Goal: Information Seeking & Learning: Learn about a topic

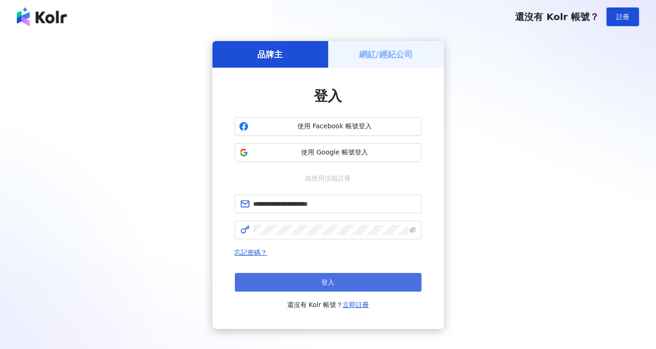
click at [333, 285] on span "登入" at bounding box center [328, 282] width 13 height 7
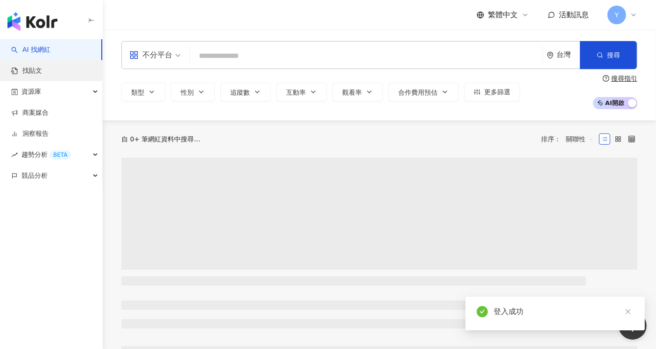
click at [26, 73] on link "找貼文" at bounding box center [26, 70] width 31 height 9
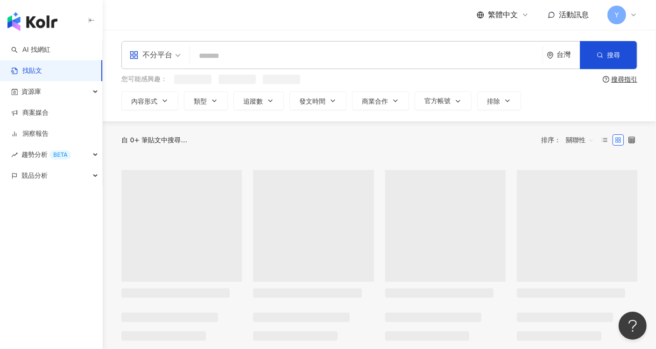
click at [293, 61] on input "search" at bounding box center [366, 56] width 345 height 20
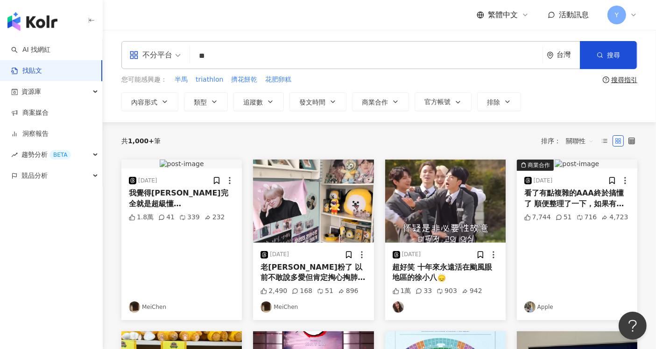
type input "*"
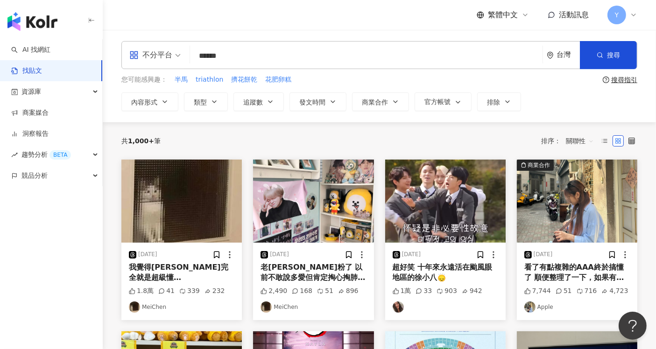
type input "******"
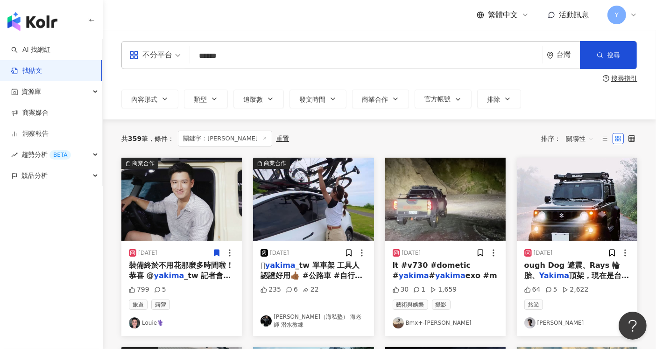
click at [588, 139] on span "關聯性" at bounding box center [580, 138] width 28 height 15
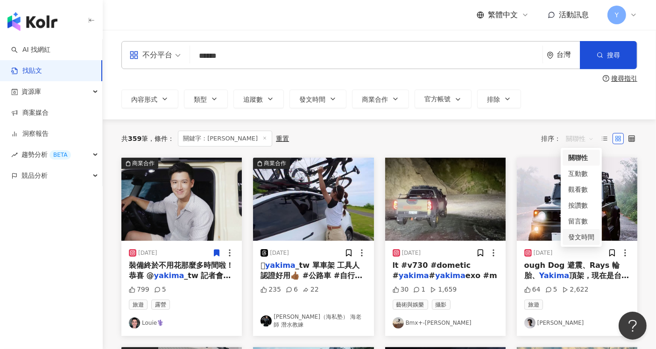
click at [584, 238] on div "發文時間" at bounding box center [581, 237] width 26 height 10
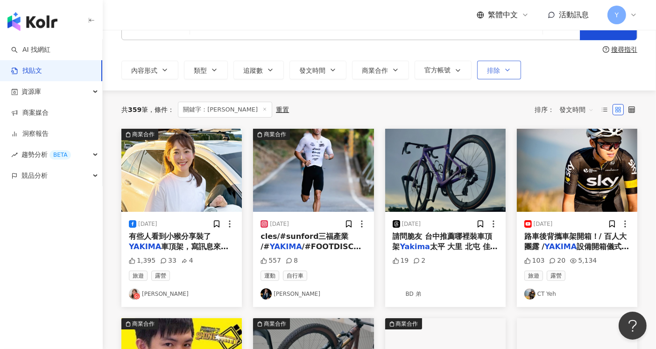
scroll to position [52, 0]
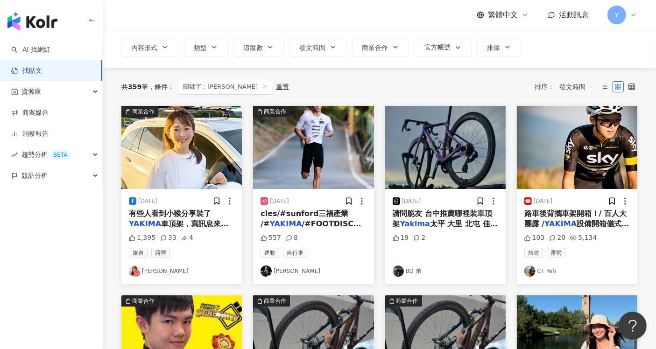
click at [466, 217] on span "請問脆友 台中推薦哪裡裝車頂架" at bounding box center [443, 218] width 100 height 19
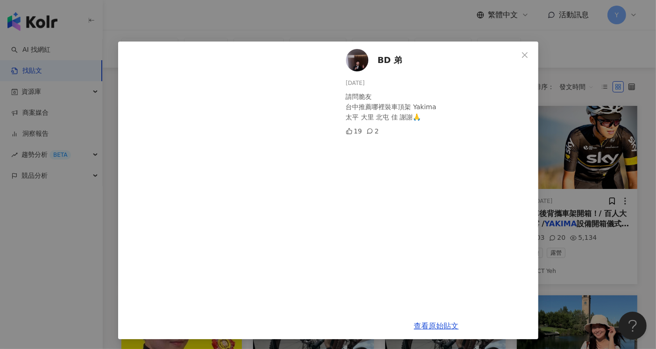
scroll to position [7, 0]
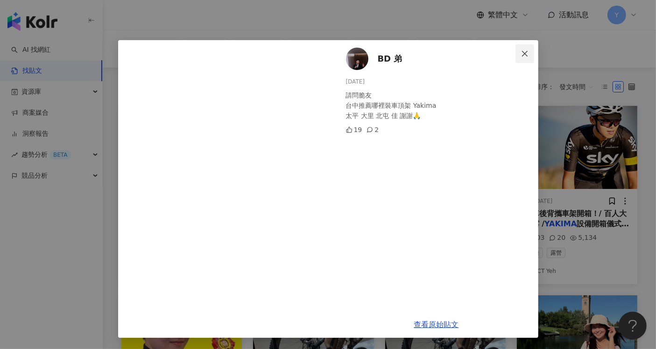
click at [526, 49] on button "Close" at bounding box center [524, 53] width 19 height 19
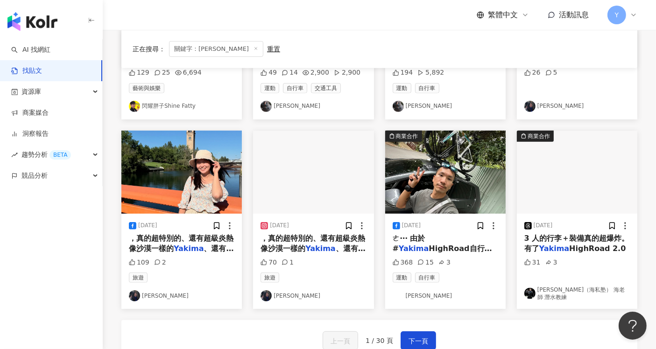
scroll to position [467, 0]
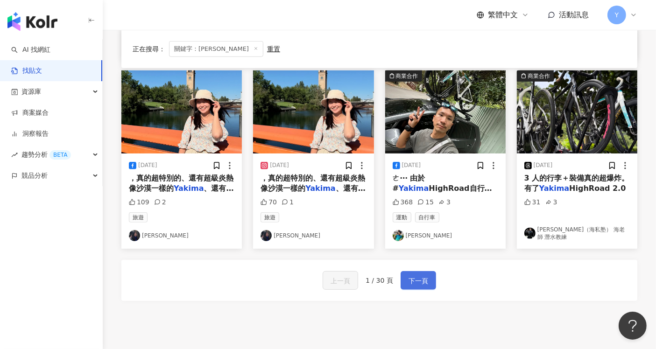
click at [422, 276] on span "下一頁" at bounding box center [418, 280] width 20 height 11
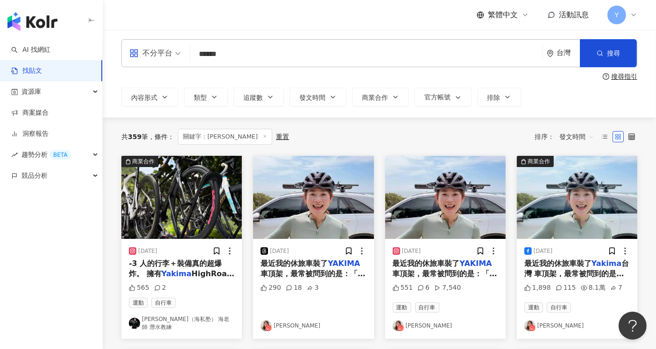
scroll to position [0, 0]
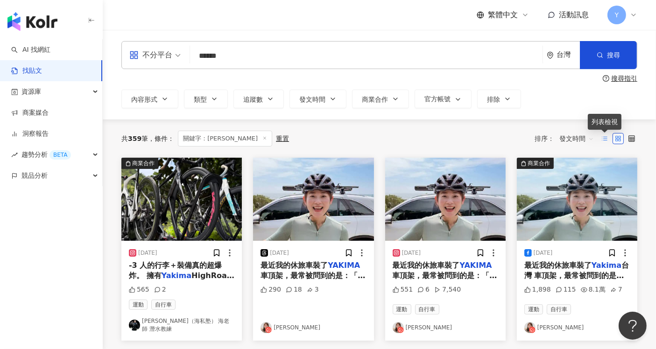
click at [606, 140] on icon at bounding box center [604, 138] width 7 height 7
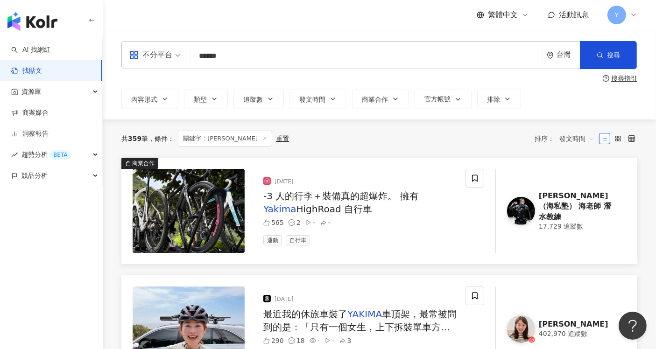
scroll to position [52, 0]
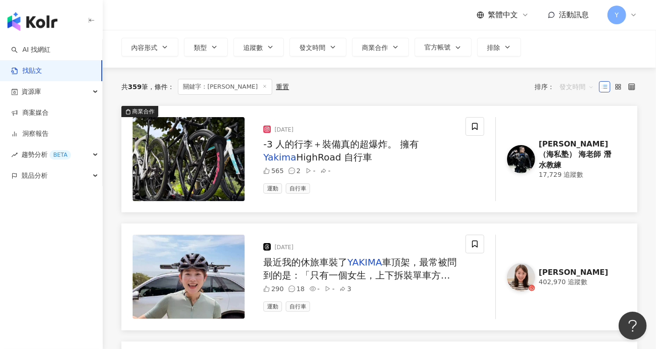
click at [570, 90] on span "發文時間" at bounding box center [576, 86] width 35 height 15
click at [573, 122] on div "互動數" at bounding box center [576, 122] width 30 height 10
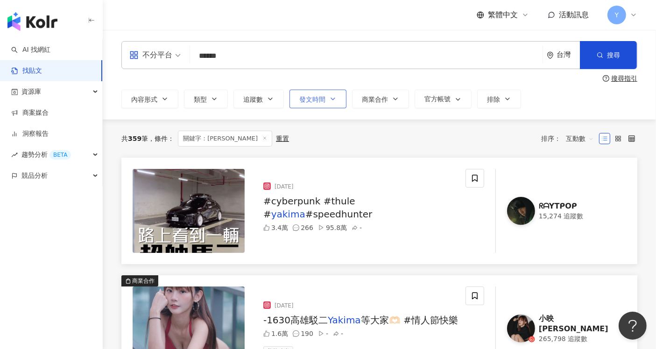
click at [305, 106] on button "發文時間" at bounding box center [317, 99] width 57 height 19
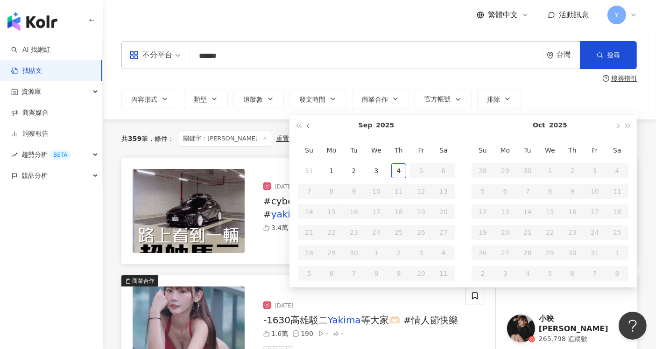
click at [309, 129] on button "button" at bounding box center [308, 125] width 10 height 21
click at [295, 127] on button "button" at bounding box center [298, 125] width 10 height 21
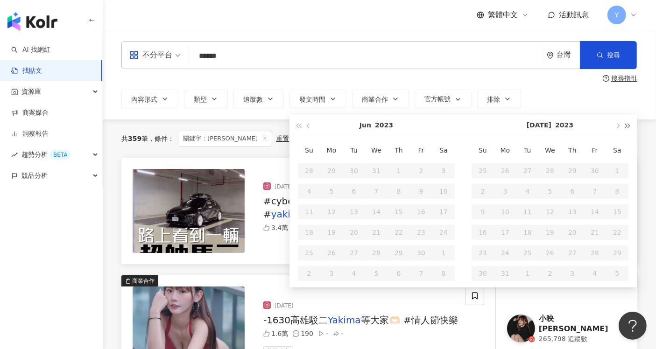
click at [625, 129] on button "button" at bounding box center [628, 125] width 10 height 21
click at [309, 126] on span "button" at bounding box center [309, 125] width 5 height 5
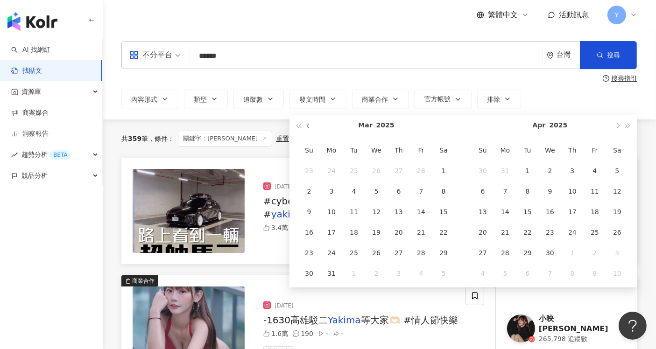
click at [309, 126] on span "button" at bounding box center [309, 125] width 5 height 5
type input "**********"
click at [377, 175] on div "1" at bounding box center [376, 170] width 15 height 15
type input "**********"
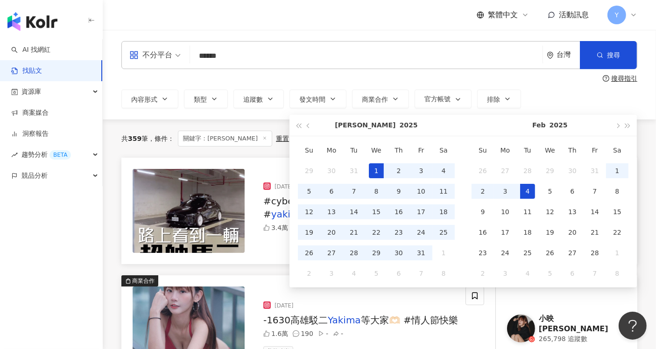
type input "**********"
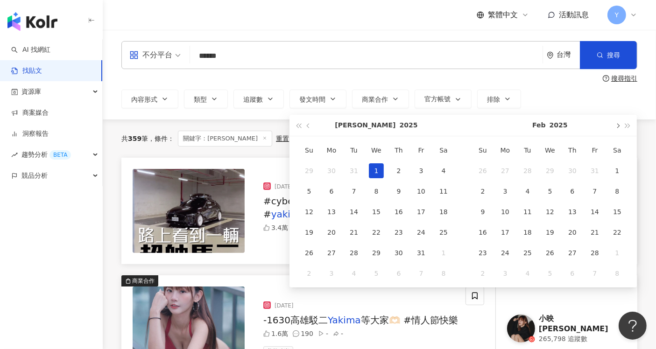
click at [616, 127] on span "button" at bounding box center [617, 125] width 5 height 5
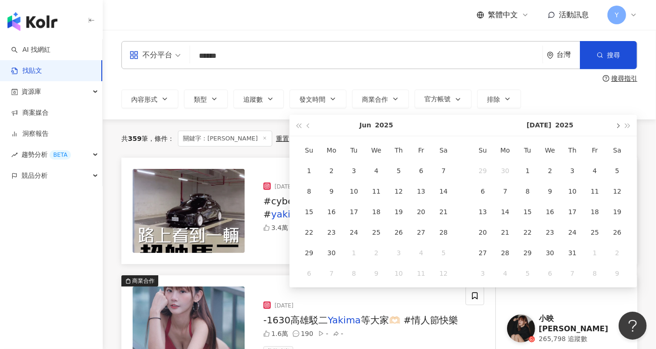
click at [616, 127] on span "button" at bounding box center [617, 125] width 5 height 5
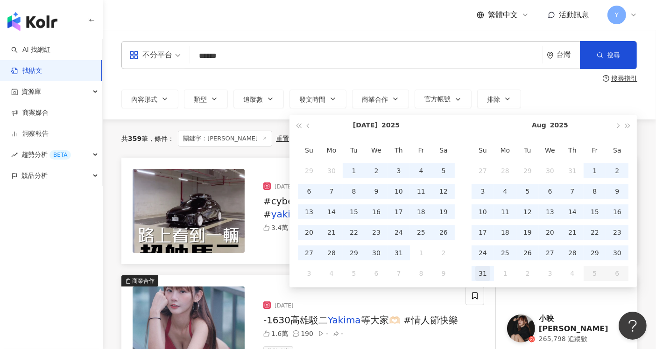
type input "**********"
click at [486, 276] on div "31" at bounding box center [482, 273] width 15 height 15
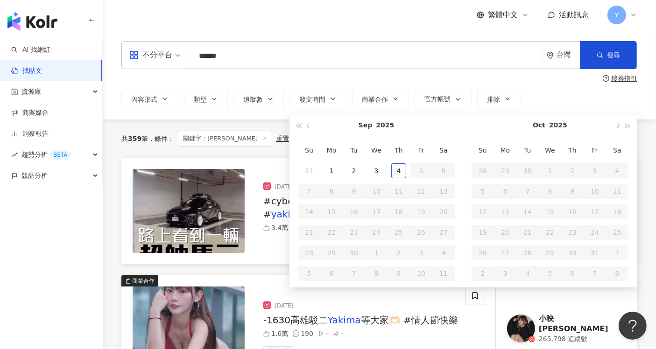
type input "**********"
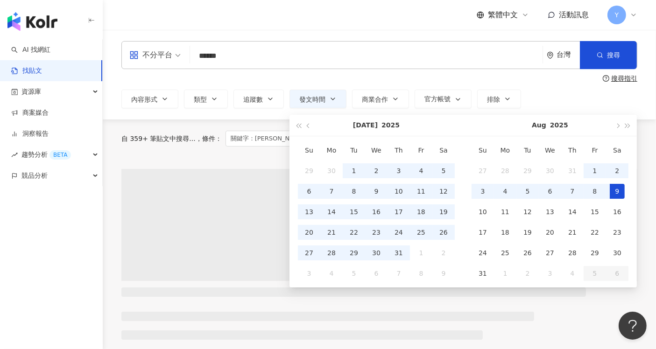
type input "**********"
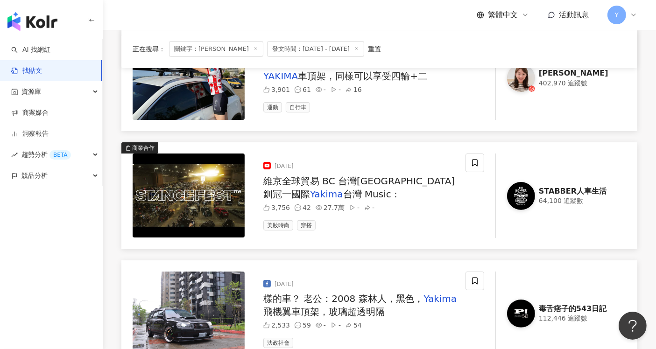
scroll to position [155, 0]
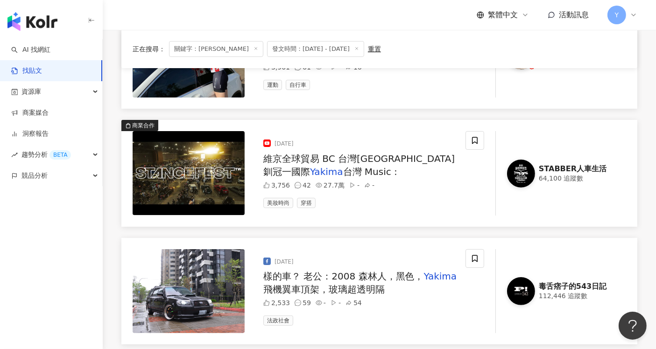
click at [364, 159] on span "維京全球貿易 BC 台灣柏釧冠一國際" at bounding box center [358, 165] width 191 height 24
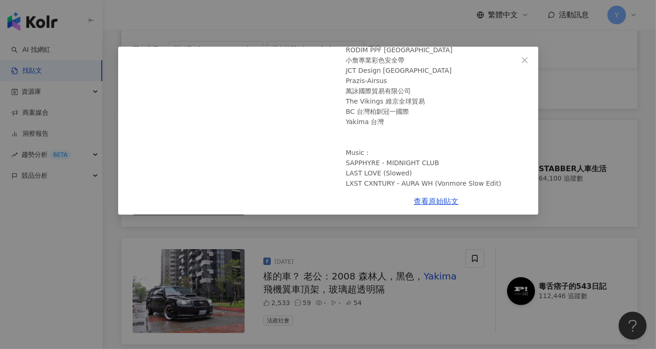
scroll to position [273, 0]
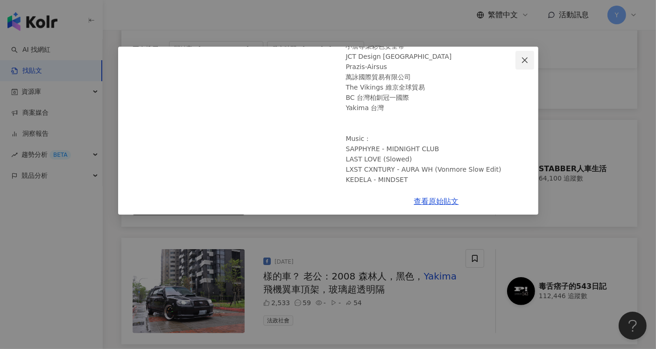
click at [526, 61] on icon "close" at bounding box center [524, 59] width 7 height 7
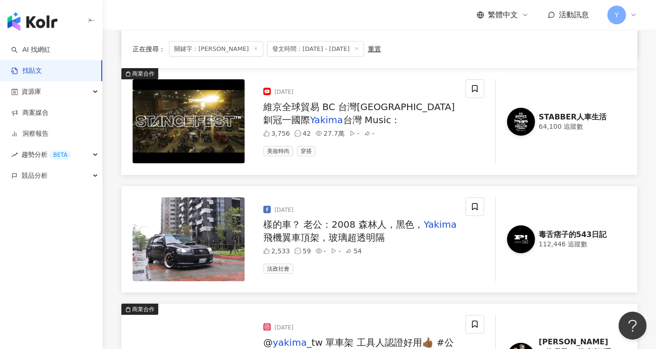
scroll to position [259, 0]
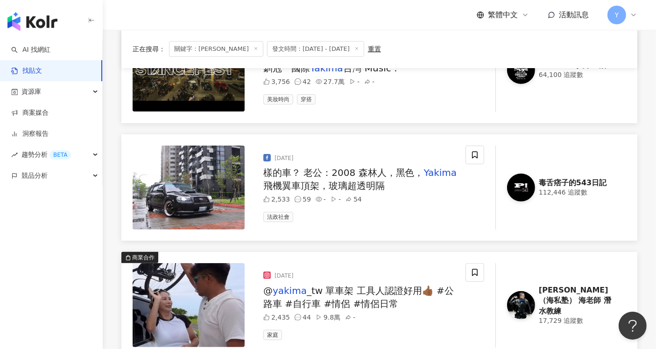
click at [385, 173] on span "樣的車？ 老公：2008 森林人，黑色，" at bounding box center [343, 172] width 161 height 11
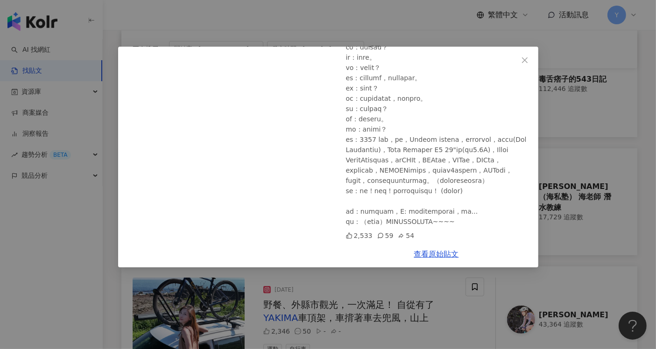
scroll to position [155, 0]
click at [524, 59] on icon "close" at bounding box center [524, 59] width 7 height 7
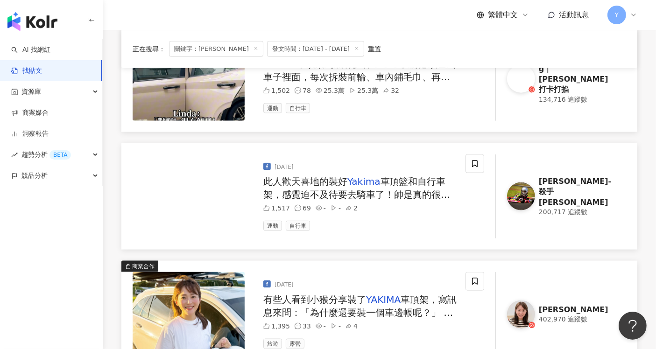
scroll to position [1348, 0]
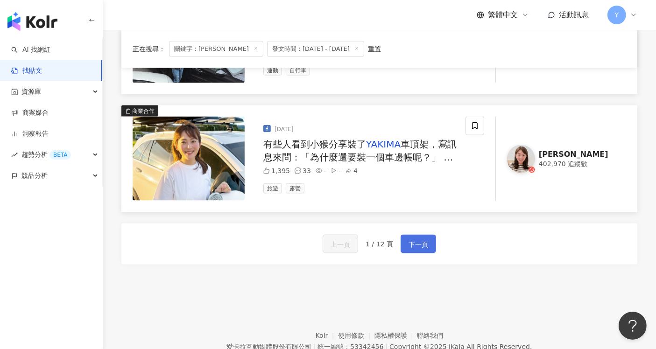
click at [414, 243] on span "下一頁" at bounding box center [418, 244] width 20 height 11
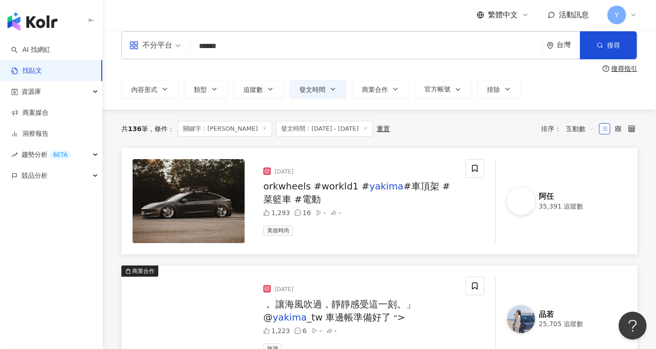
scroll to position [0, 0]
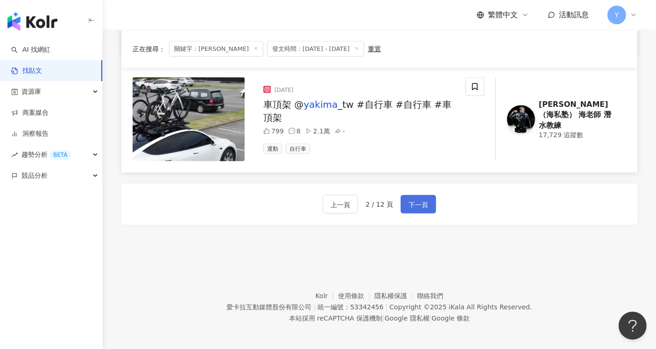
click at [409, 203] on span "下一頁" at bounding box center [418, 204] width 20 height 11
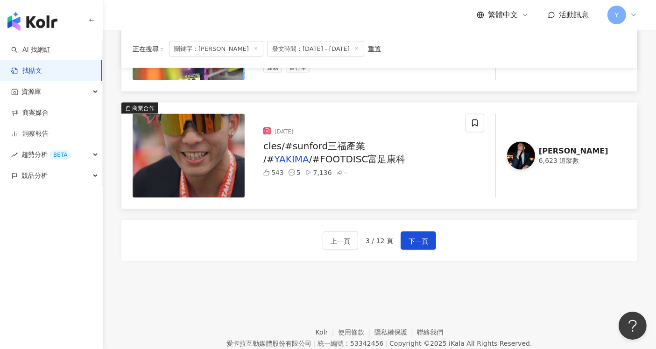
scroll to position [1387, 0]
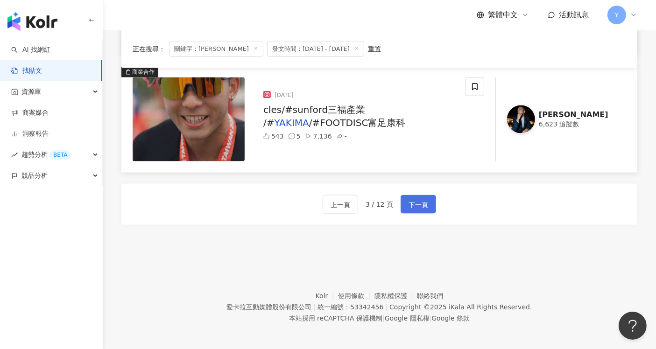
click at [421, 204] on span "下一頁" at bounding box center [418, 204] width 20 height 11
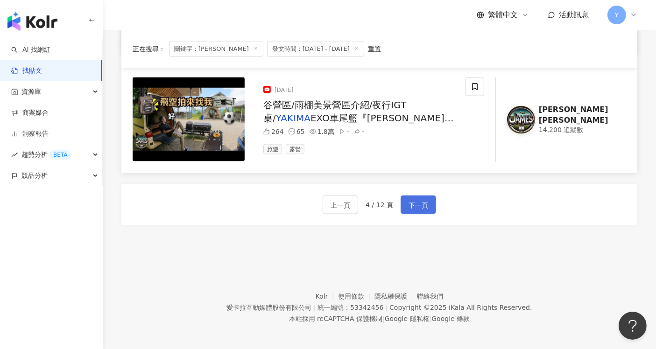
click at [411, 206] on span "下一頁" at bounding box center [418, 205] width 20 height 11
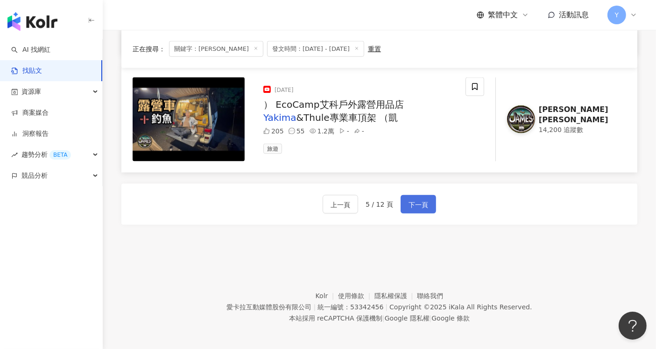
click at [417, 203] on span "下一頁" at bounding box center [418, 204] width 20 height 11
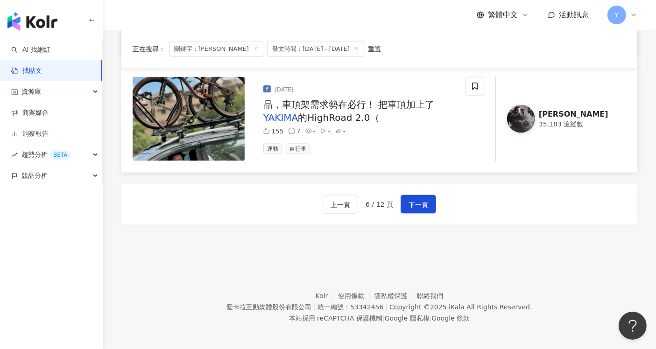
click at [415, 205] on span "下一頁" at bounding box center [418, 204] width 20 height 11
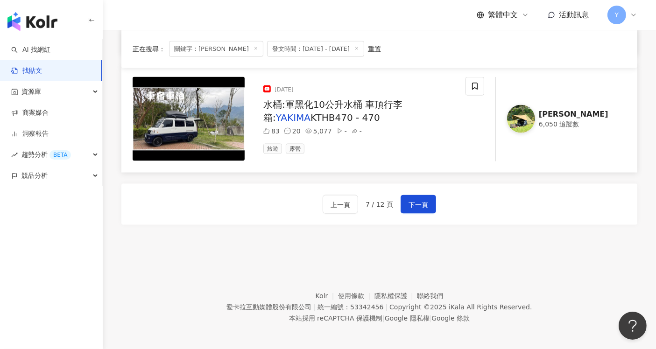
click at [415, 205] on span "下一頁" at bounding box center [418, 204] width 20 height 11
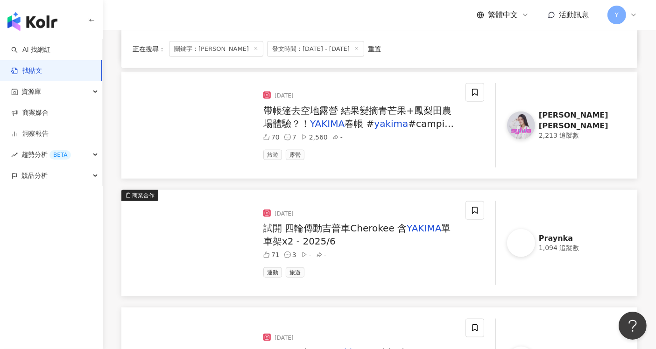
scroll to position [1024, 0]
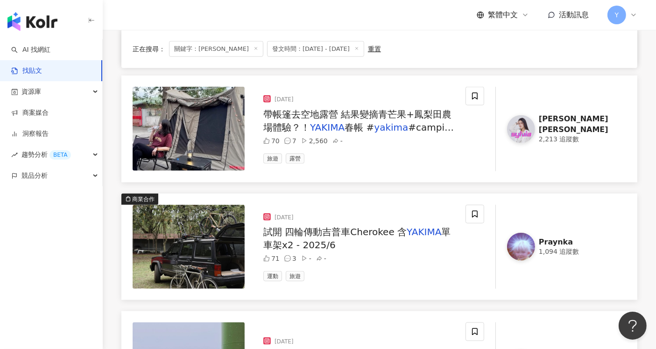
click at [333, 227] on span "試開 四輪傳動吉普車Cherokee 含" at bounding box center [334, 231] width 143 height 11
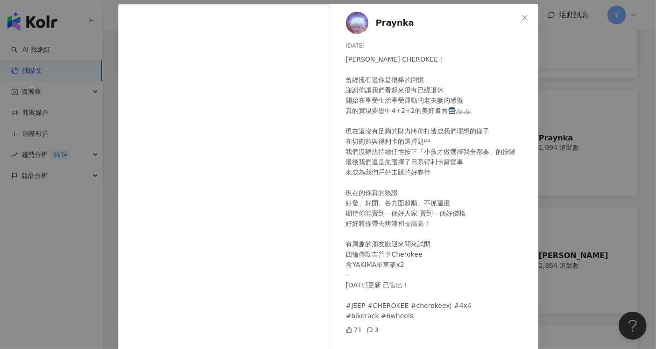
scroll to position [19, 0]
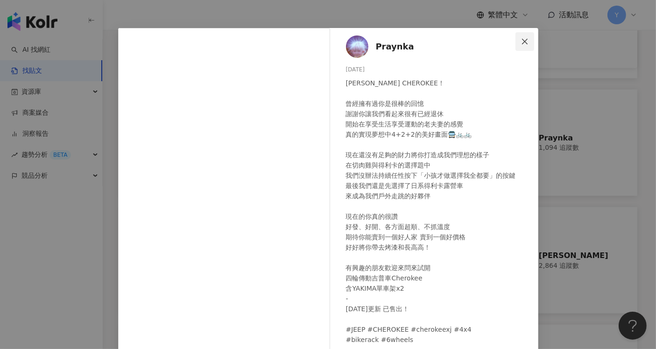
click at [523, 46] on button "Close" at bounding box center [524, 41] width 19 height 19
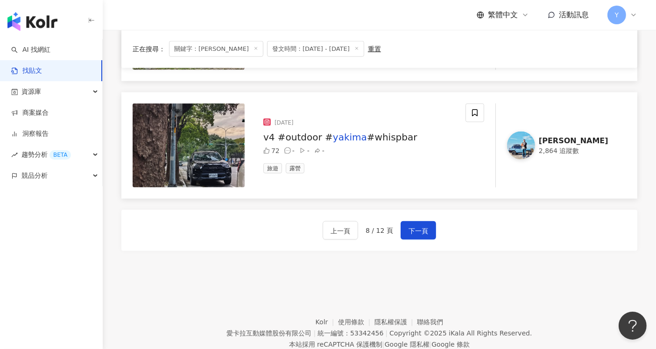
scroll to position [1387, 0]
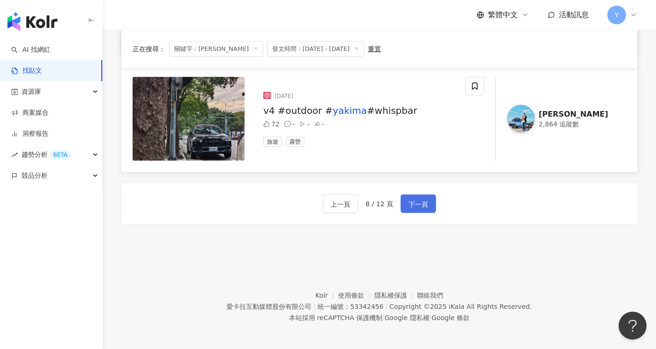
click at [416, 206] on span "下一頁" at bounding box center [418, 204] width 20 height 11
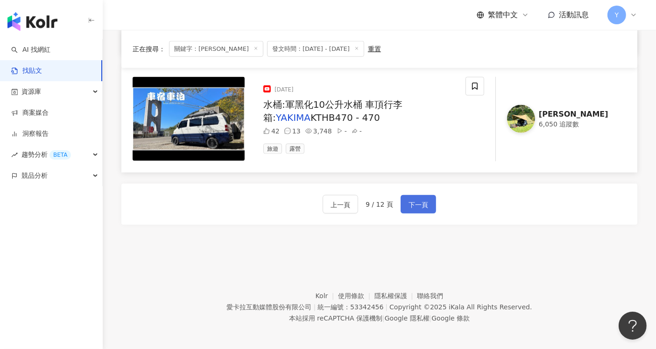
click at [419, 202] on span "下一頁" at bounding box center [418, 204] width 20 height 11
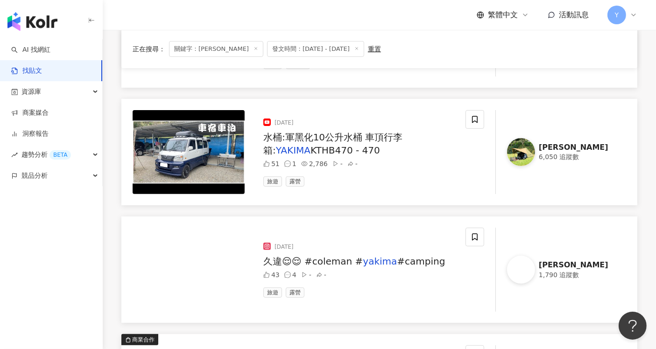
scroll to position [350, 0]
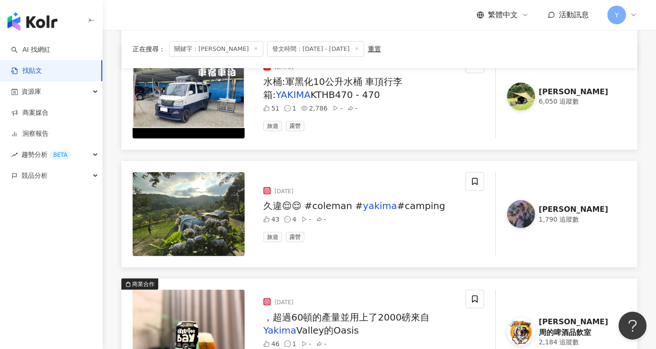
click at [412, 204] on span "#camping" at bounding box center [421, 205] width 48 height 11
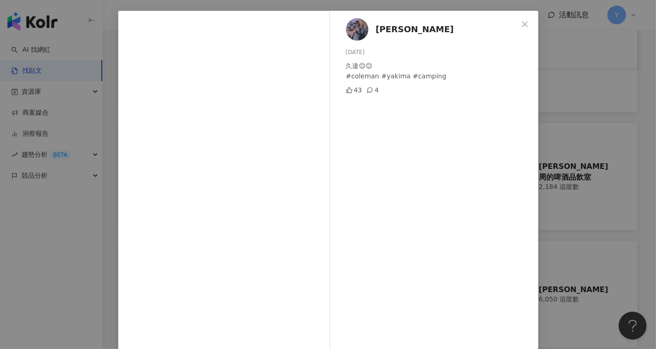
scroll to position [69, 0]
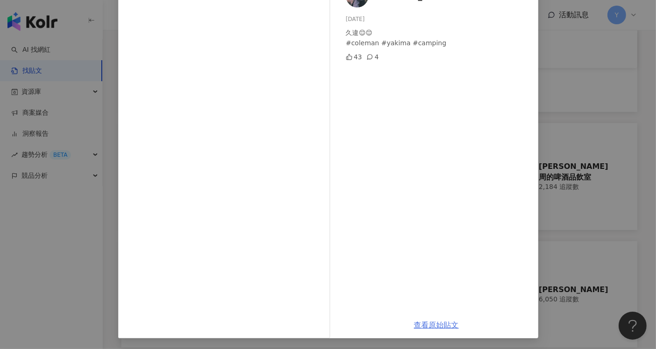
click at [441, 322] on link "查看原始貼文" at bounding box center [436, 325] width 45 height 9
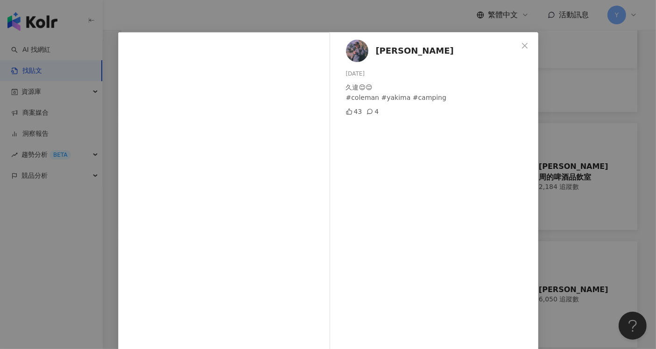
scroll to position [0, 0]
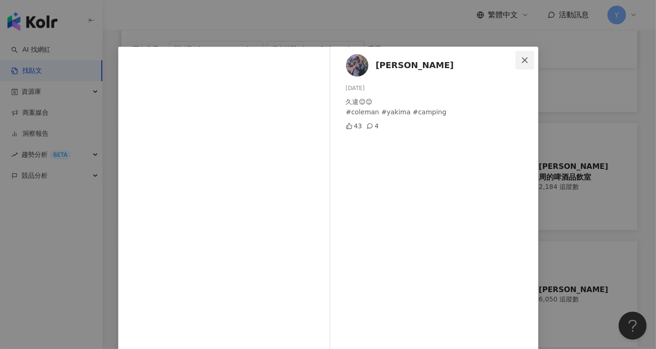
click at [521, 63] on icon "close" at bounding box center [524, 59] width 7 height 7
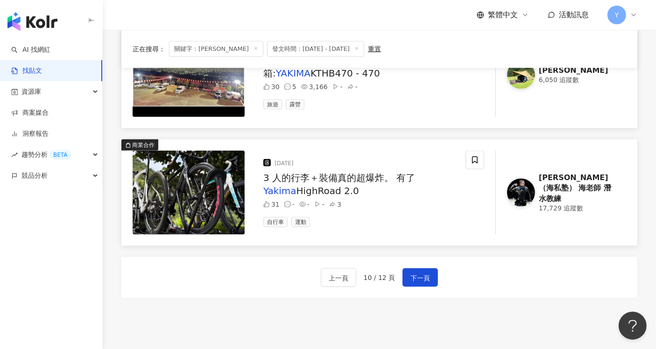
scroll to position [1387, 0]
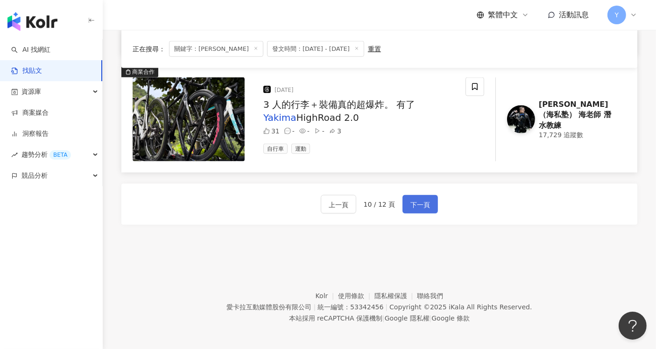
click at [425, 199] on span "下一頁" at bounding box center [420, 204] width 20 height 11
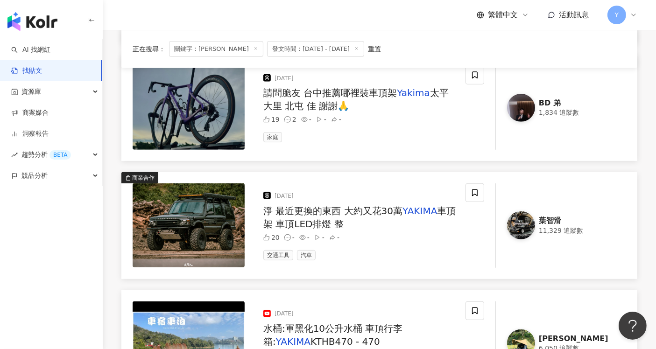
scroll to position [454, 0]
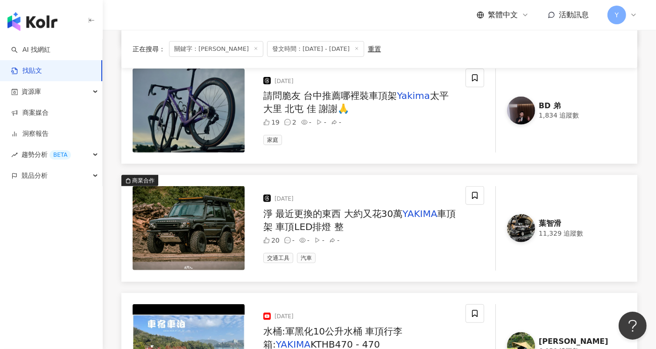
click at [340, 212] on span "淨 最近更換的東西 大約又花30萬" at bounding box center [332, 213] width 139 height 11
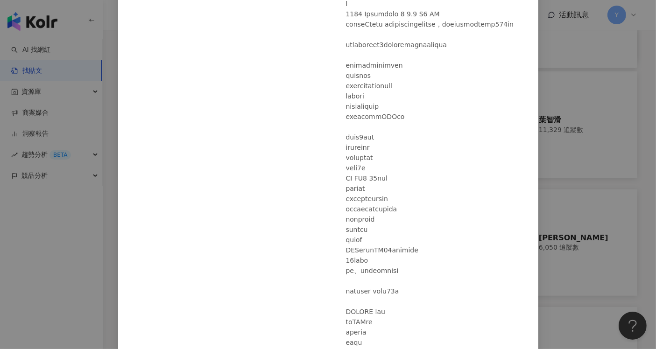
scroll to position [0, 0]
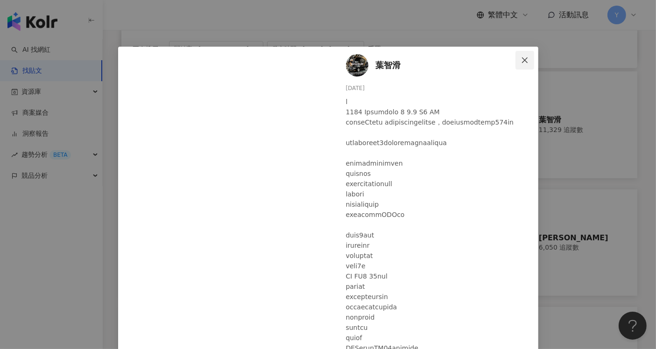
click at [516, 58] on span "Close" at bounding box center [524, 59] width 19 height 7
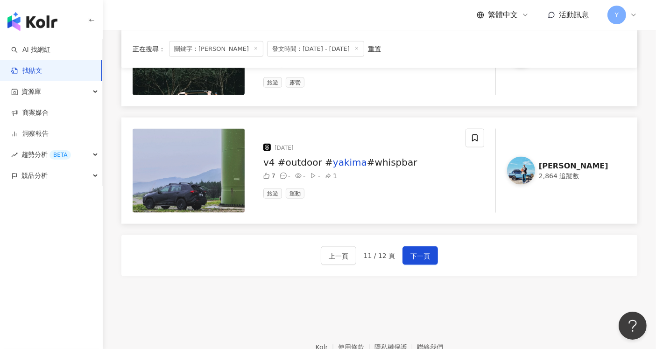
scroll to position [1387, 0]
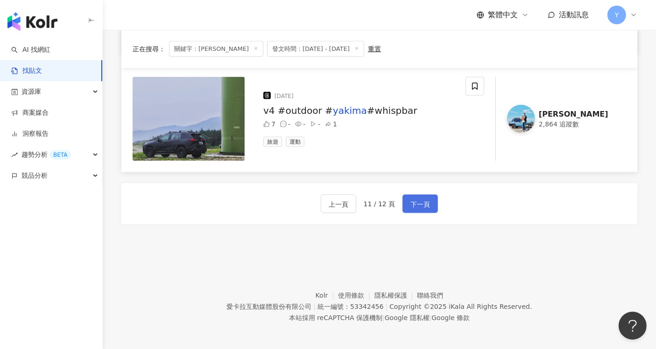
click at [417, 205] on span "下一頁" at bounding box center [420, 204] width 20 height 11
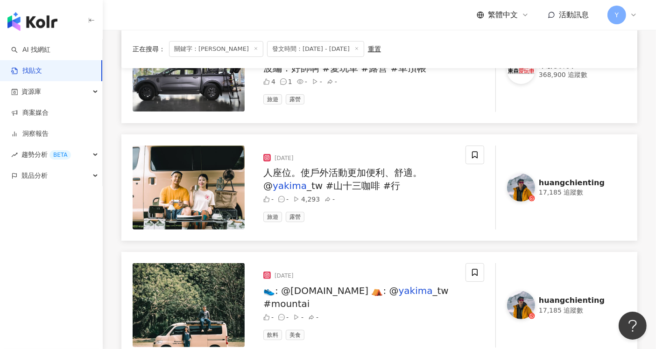
scroll to position [447, 0]
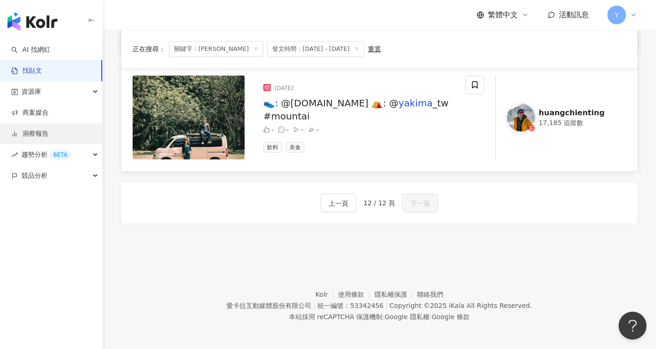
click at [32, 133] on link "洞察報告" at bounding box center [29, 133] width 37 height 9
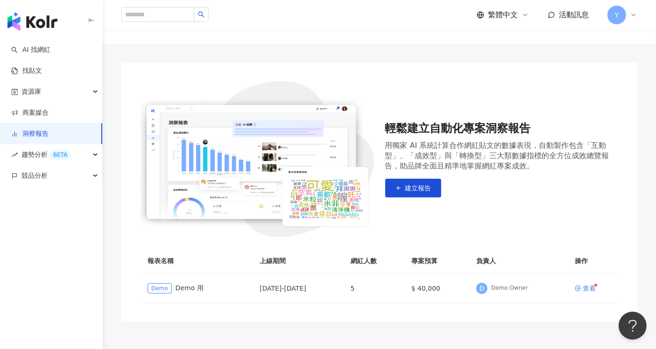
scroll to position [104, 0]
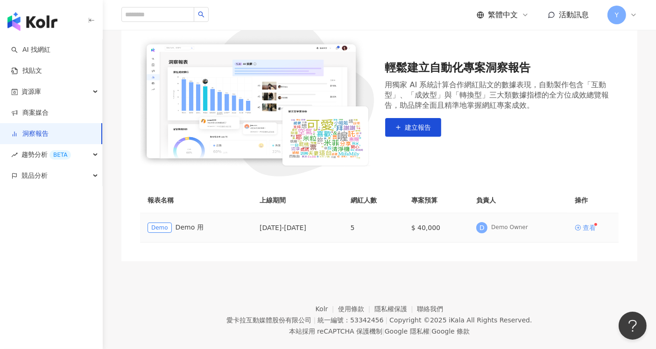
click at [593, 229] on div "查看" at bounding box center [588, 227] width 13 height 7
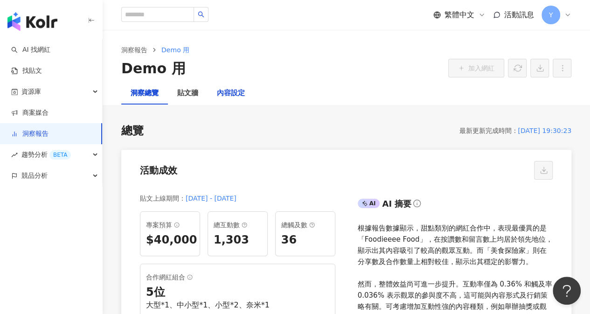
click at [239, 93] on div "內容設定" at bounding box center [231, 93] width 28 height 11
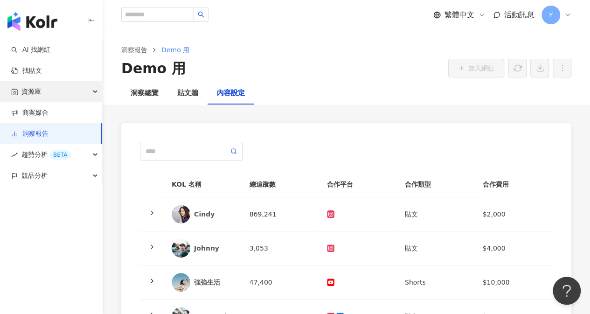
click at [34, 96] on span "資源庫" at bounding box center [31, 91] width 20 height 21
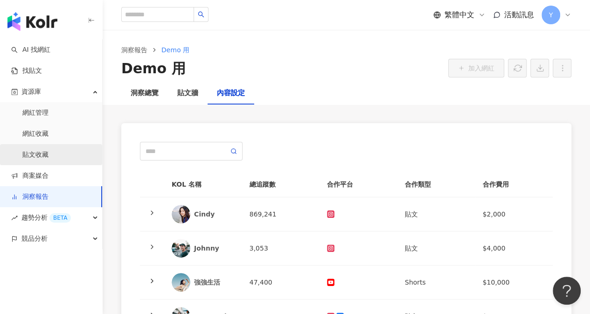
click at [39, 158] on link "貼文收藏" at bounding box center [35, 154] width 26 height 9
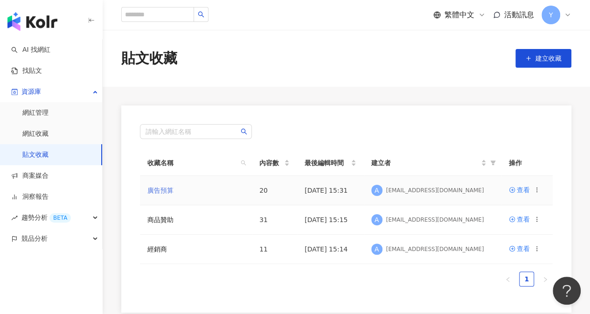
click at [163, 190] on link "廣告預算" at bounding box center [160, 190] width 26 height 7
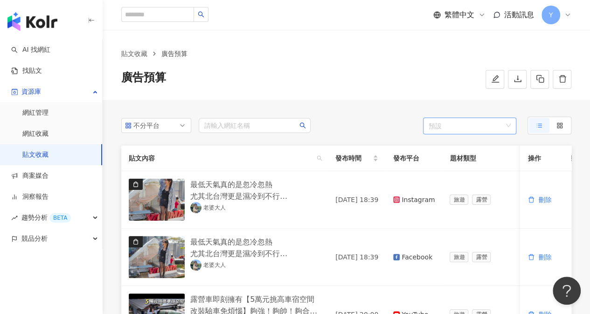
click at [514, 128] on div "預設" at bounding box center [469, 126] width 93 height 17
click at [381, 124] on div "不分平台 請輸入網紅名稱 預設" at bounding box center [346, 126] width 450 height 18
click at [557, 129] on div at bounding box center [560, 125] width 7 height 15
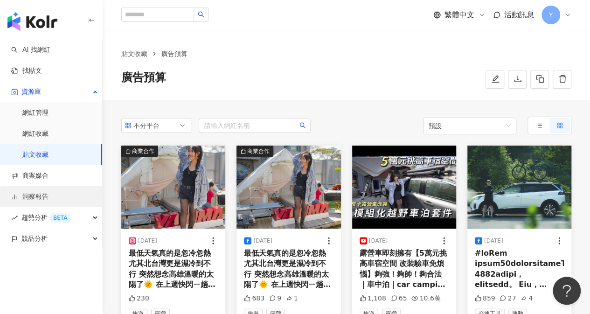
click at [38, 193] on link "洞察報告" at bounding box center [29, 196] width 37 height 9
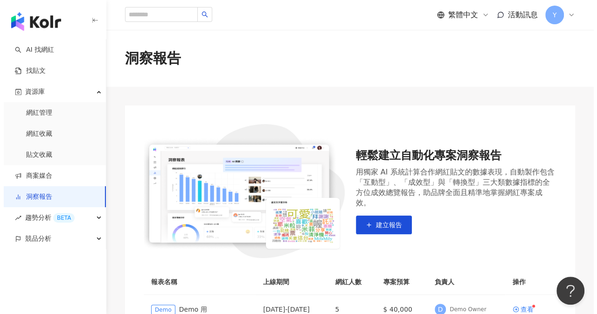
scroll to position [93, 0]
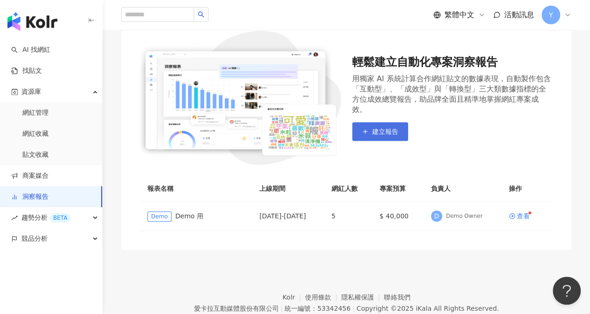
click at [390, 128] on span "建立報告" at bounding box center [385, 131] width 26 height 7
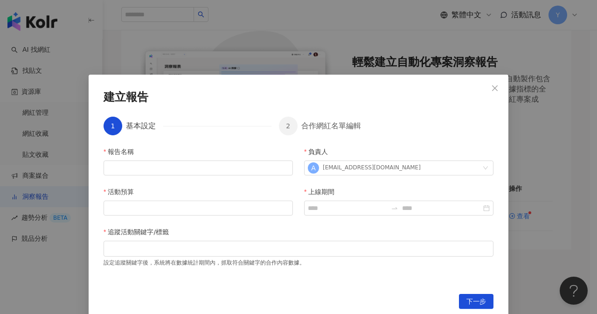
scroll to position [6, 0]
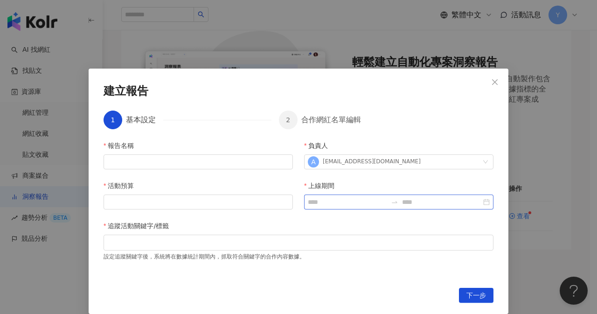
click at [366, 196] on div at bounding box center [398, 202] width 189 height 15
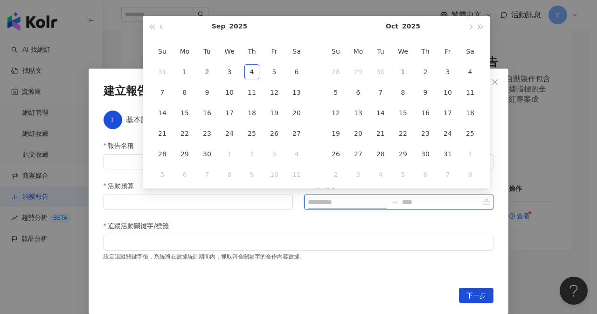
type input "**********"
click at [162, 30] on button "button" at bounding box center [162, 26] width 10 height 21
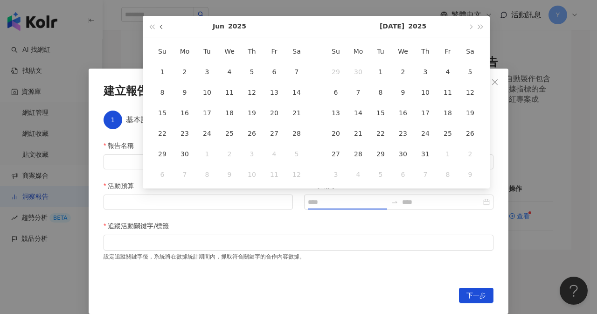
click at [162, 30] on button "button" at bounding box center [162, 26] width 10 height 21
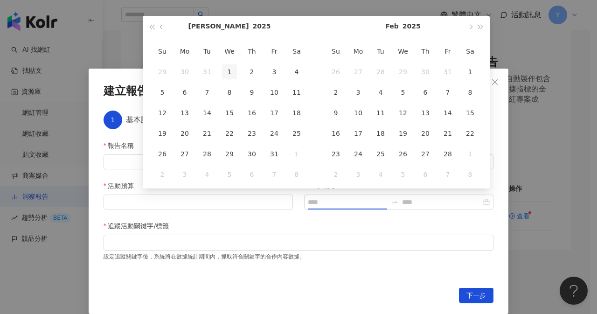
type input "**********"
click at [235, 71] on div "1" at bounding box center [229, 71] width 15 height 15
click at [474, 26] on button "button" at bounding box center [470, 26] width 10 height 21
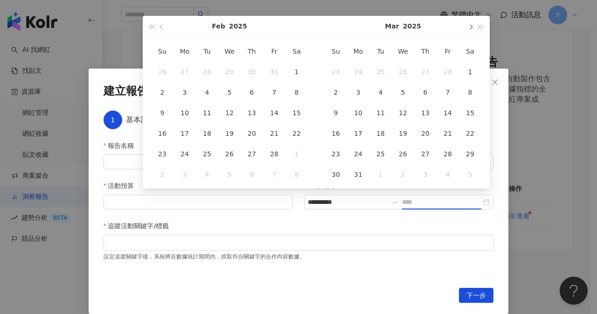
click at [474, 26] on button "button" at bounding box center [470, 26] width 10 height 21
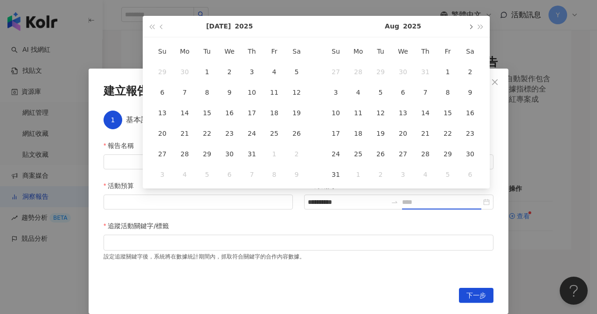
click at [474, 26] on button "button" at bounding box center [470, 26] width 10 height 21
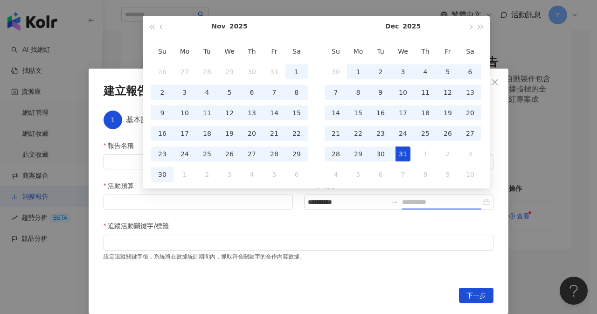
click at [407, 154] on div "31" at bounding box center [403, 154] width 15 height 15
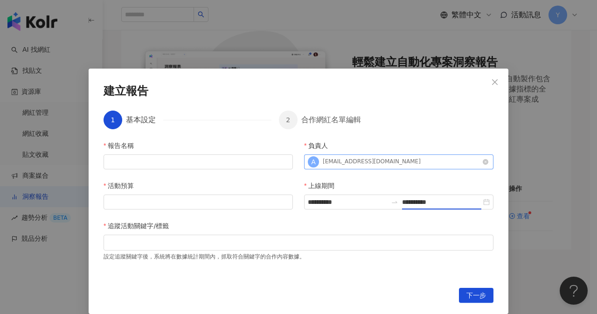
type input "**********"
click at [147, 166] on input "報告名稱" at bounding box center [198, 161] width 189 height 15
type input "****"
click at [146, 250] on div at bounding box center [299, 243] width 390 height 16
click at [496, 80] on span "Close" at bounding box center [495, 81] width 19 height 7
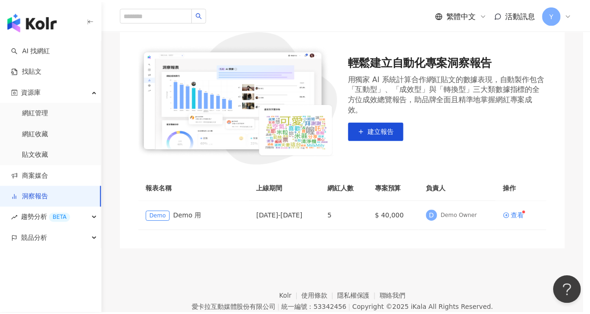
scroll to position [0, 0]
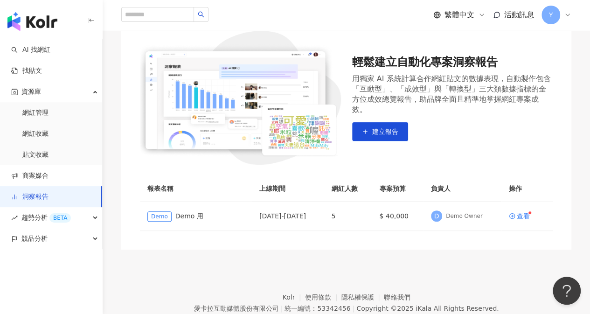
click at [505, 130] on div "輕鬆建立自動化專案洞察報告 用獨家 AI 系統計算合作網紅貼文的數據表現，自動製作包含「互動型」、「成效型」與「轉換型」三大類數據指標的全方位成效總覽報告，助…" at bounding box center [452, 98] width 201 height 87
click at [80, 220] on div "趨勢分析 BETA" at bounding box center [51, 217] width 102 height 21
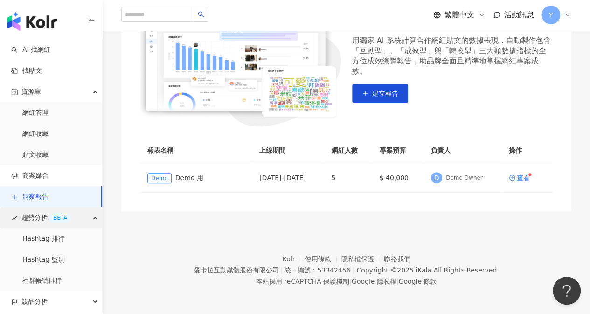
scroll to position [132, 0]
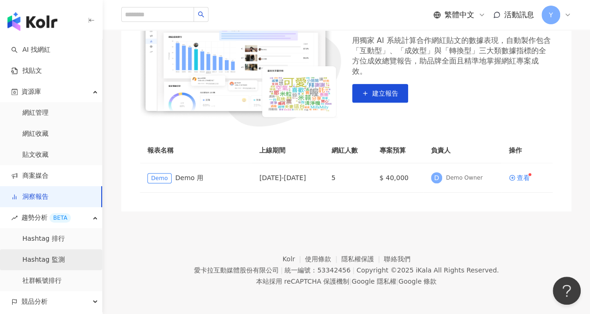
click at [52, 261] on link "Hashtag 監測" at bounding box center [43, 259] width 42 height 9
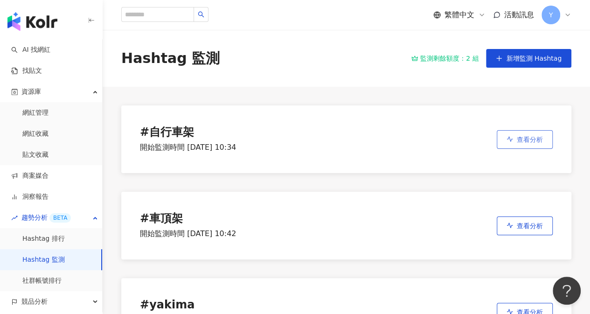
click at [536, 140] on span "查看分析" at bounding box center [530, 139] width 26 height 7
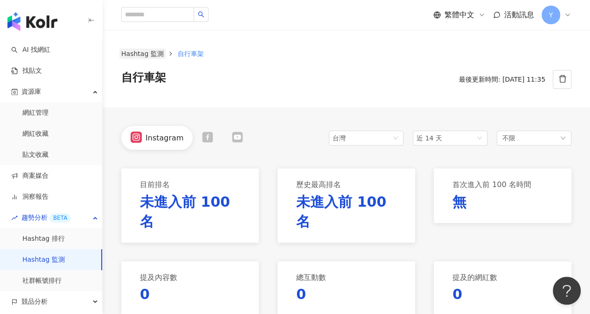
click at [156, 57] on link "Hashtag 監測" at bounding box center [142, 54] width 46 height 10
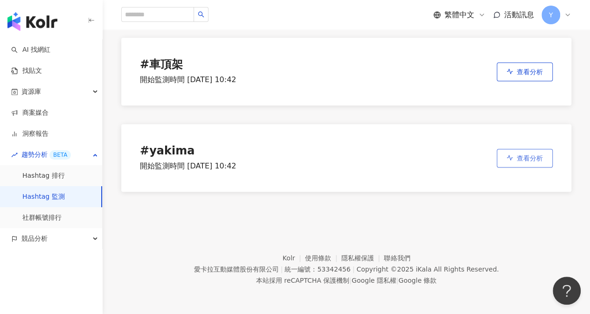
click at [529, 164] on button "查看分析" at bounding box center [525, 158] width 56 height 19
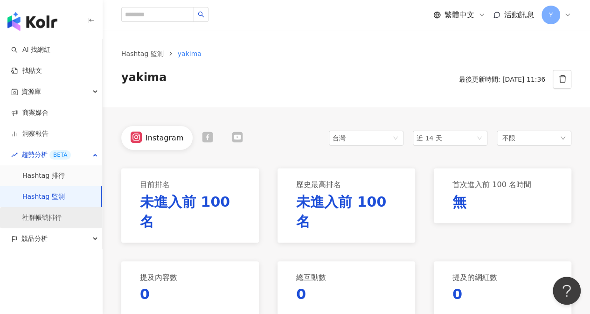
click at [48, 220] on link "社群帳號排行" at bounding box center [41, 217] width 39 height 9
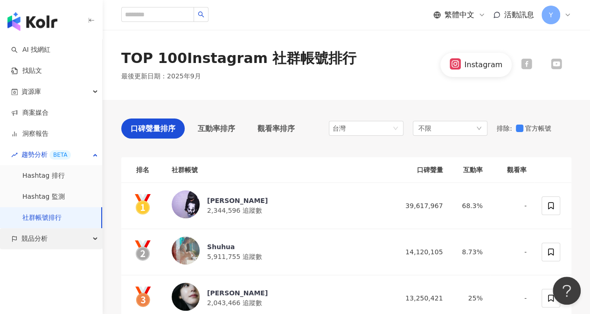
click at [51, 238] on div "競品分析" at bounding box center [51, 238] width 102 height 21
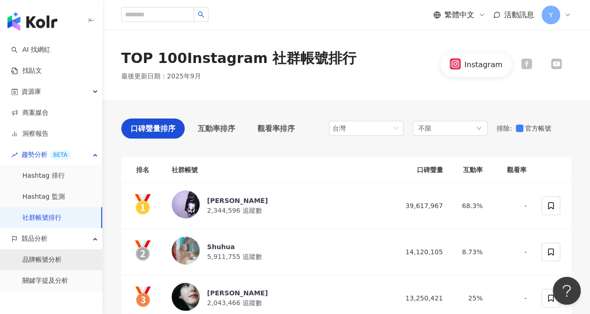
click at [49, 259] on link "品牌帳號分析" at bounding box center [41, 259] width 39 height 9
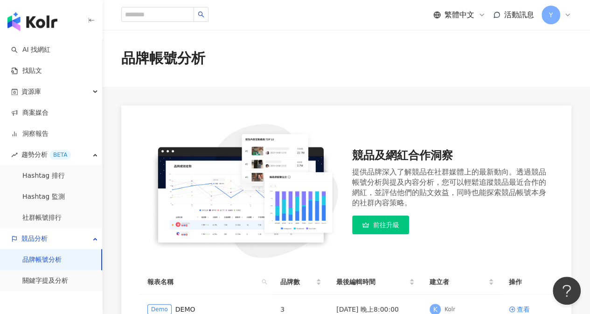
scroll to position [132, 0]
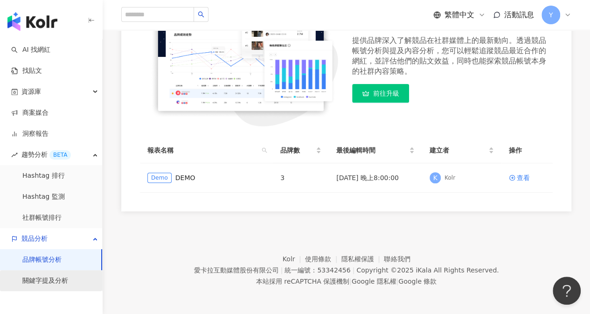
click at [52, 281] on link "關鍵字提及分析" at bounding box center [45, 280] width 46 height 9
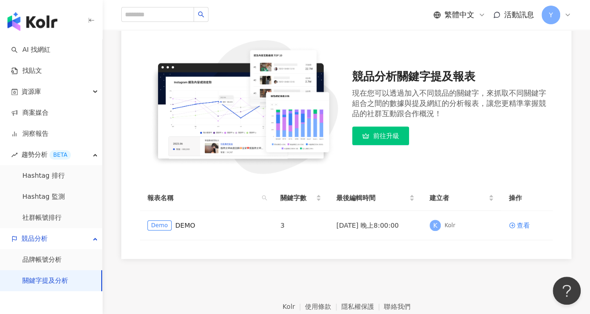
scroll to position [140, 0]
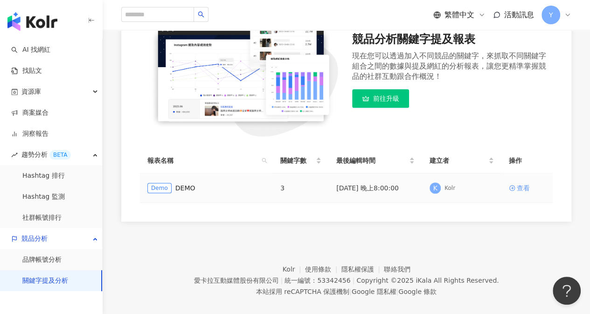
click at [522, 188] on div "查看" at bounding box center [523, 188] width 13 height 10
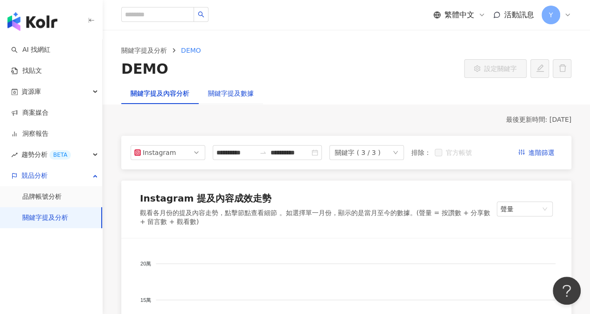
click at [235, 95] on div "關鍵字提及數據" at bounding box center [231, 93] width 46 height 10
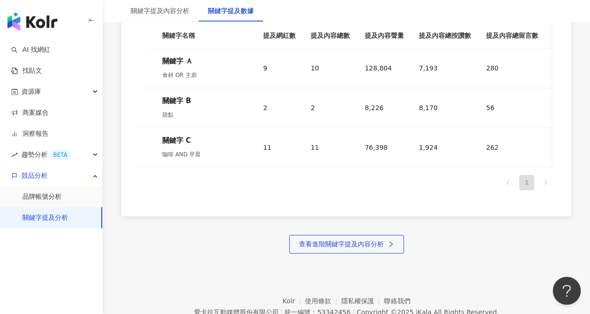
scroll to position [529, 0]
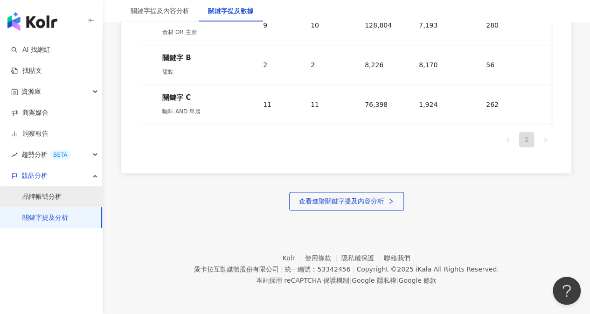
click at [44, 192] on link "品牌帳號分析" at bounding box center [41, 196] width 39 height 9
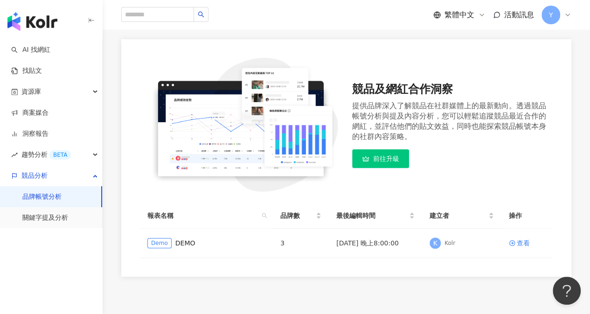
scroll to position [132, 0]
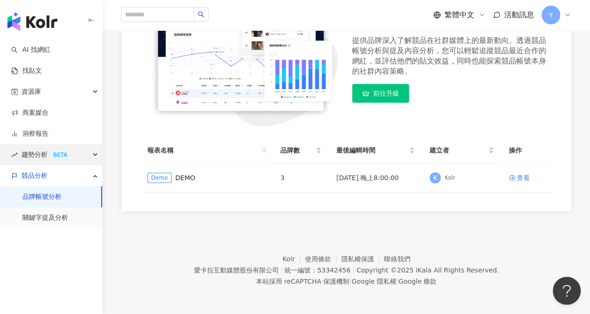
click at [91, 154] on div "趨勢分析 BETA" at bounding box center [51, 154] width 102 height 21
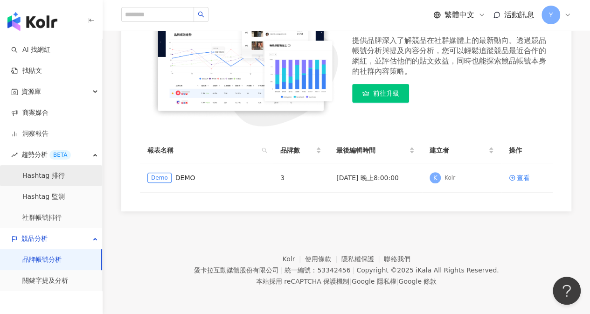
click at [58, 176] on link "Hashtag 排行" at bounding box center [43, 175] width 42 height 9
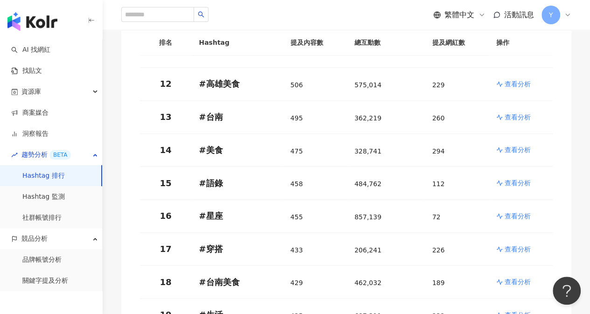
scroll to position [680, 0]
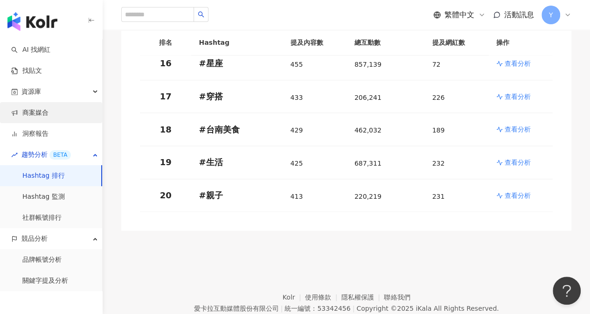
click at [48, 115] on link "商案媒合" at bounding box center [29, 112] width 37 height 9
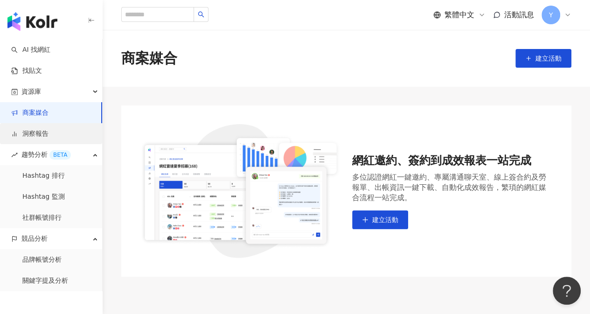
click at [49, 129] on link "洞察報告" at bounding box center [29, 133] width 37 height 9
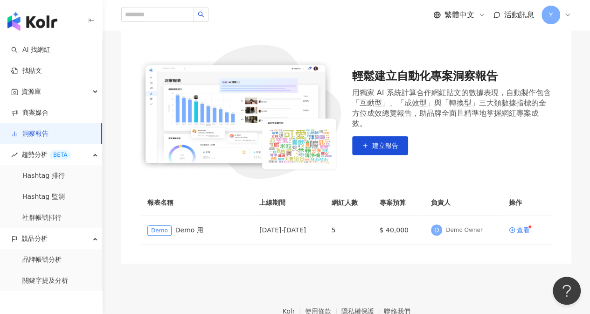
scroll to position [132, 0]
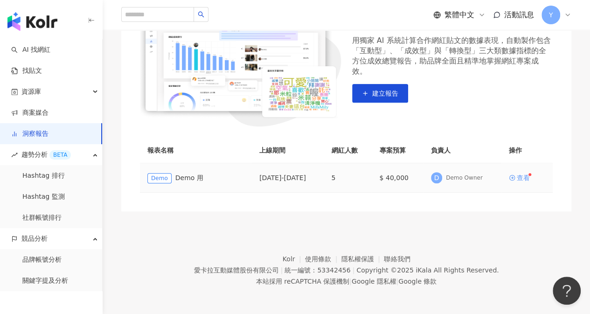
click at [520, 175] on div "查看" at bounding box center [523, 178] width 13 height 7
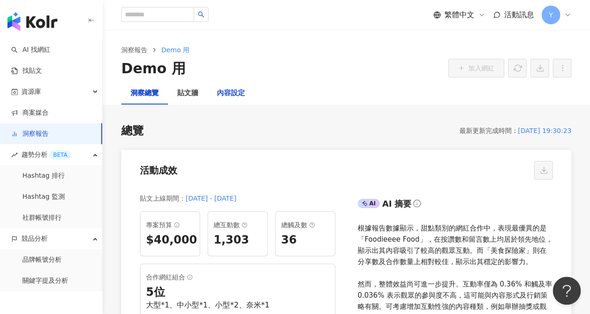
click at [238, 96] on div "內容設定" at bounding box center [231, 93] width 28 height 11
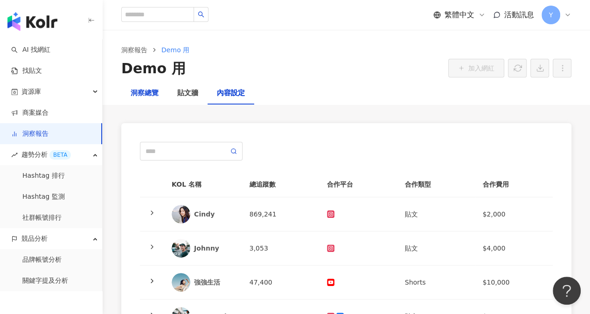
click at [148, 95] on div "洞察總覽" at bounding box center [145, 93] width 28 height 11
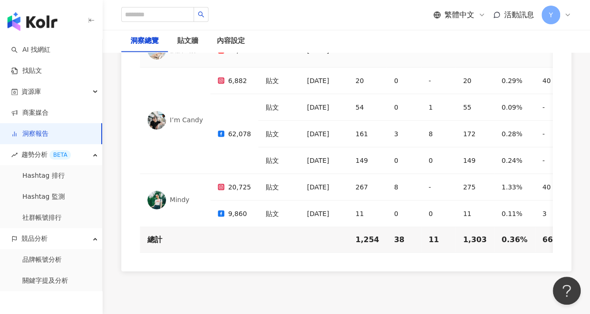
scroll to position [2987, 0]
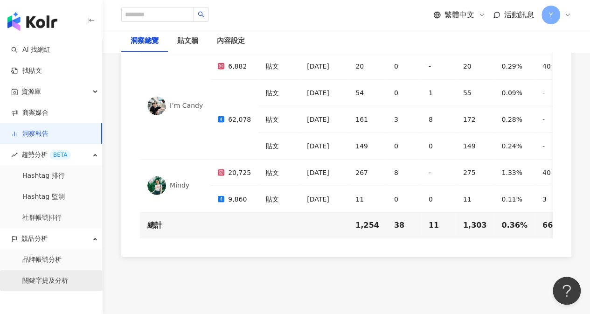
click at [60, 280] on link "關鍵字提及分析" at bounding box center [45, 280] width 46 height 9
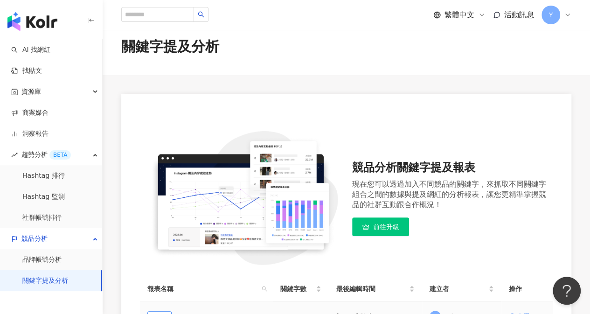
scroll to position [10, 0]
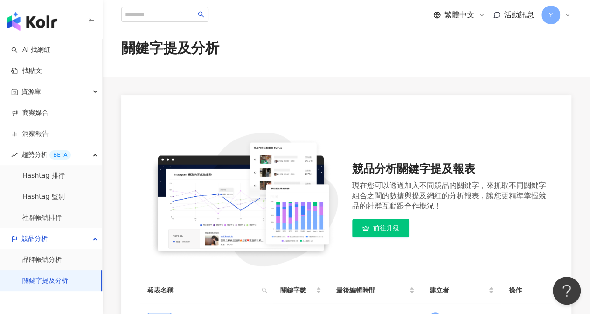
click at [381, 234] on link "前往升級" at bounding box center [380, 228] width 57 height 19
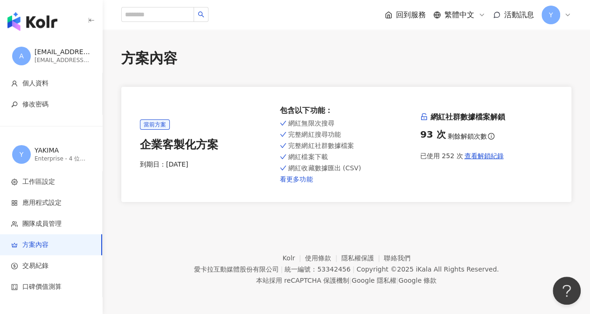
click at [300, 177] on link "看更多功能" at bounding box center [346, 178] width 133 height 7
